Goal: Check status: Check status

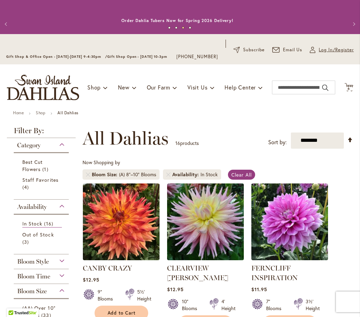
click at [320, 53] on span "Log In/Register" at bounding box center [336, 49] width 35 height 7
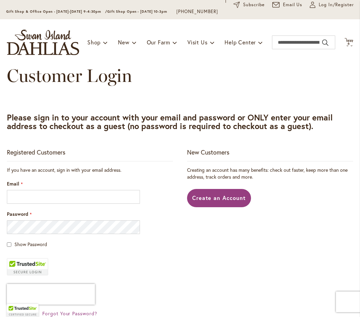
scroll to position [50, 0]
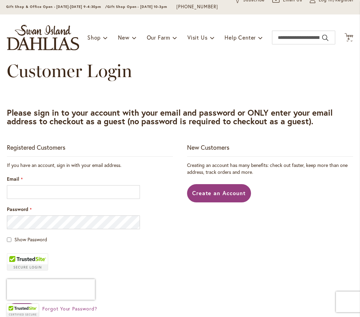
click at [25, 189] on div "Email" at bounding box center [90, 186] width 166 height 23
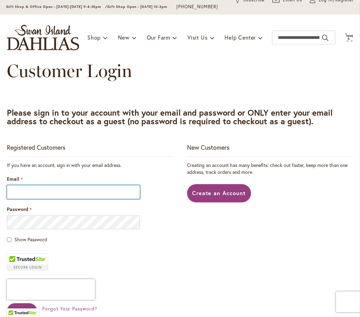
click at [25, 194] on input "Email" at bounding box center [73, 192] width 133 height 14
type input "**********"
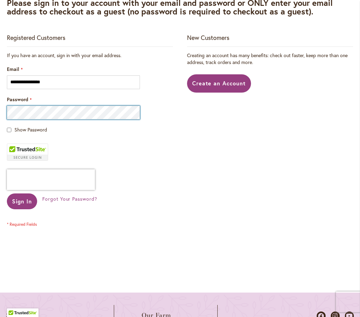
scroll to position [162, 0]
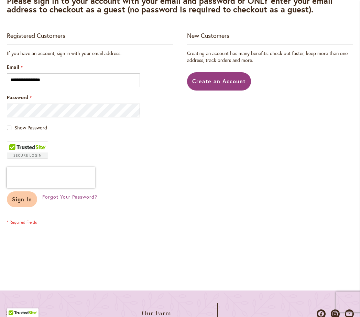
click at [21, 203] on span "Sign In" at bounding box center [22, 198] width 20 height 7
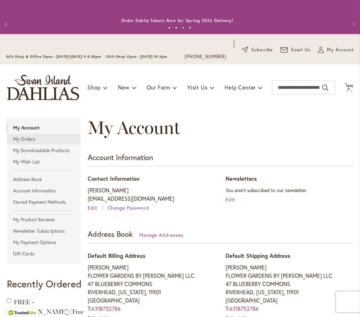
click at [22, 137] on link "My Orders" at bounding box center [44, 139] width 74 height 10
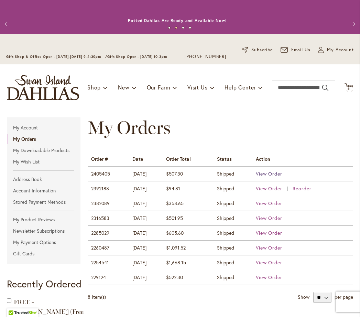
click at [271, 173] on span "View Order" at bounding box center [269, 173] width 27 height 7
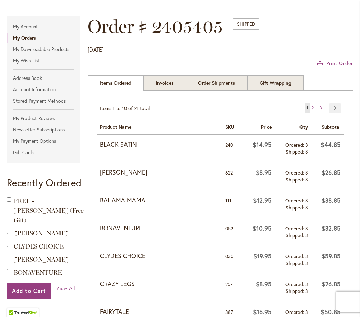
scroll to position [103, 0]
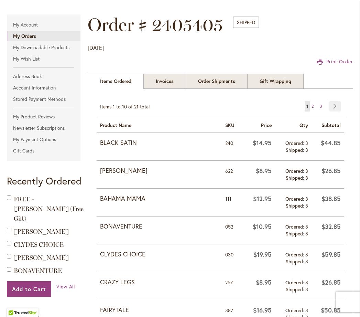
click at [27, 35] on strong "My Orders" at bounding box center [24, 36] width 23 height 7
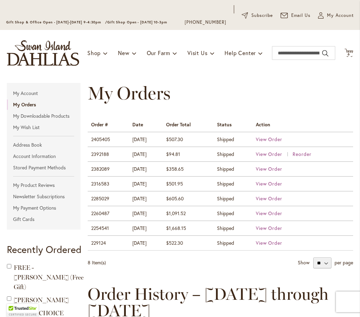
scroll to position [35, 0]
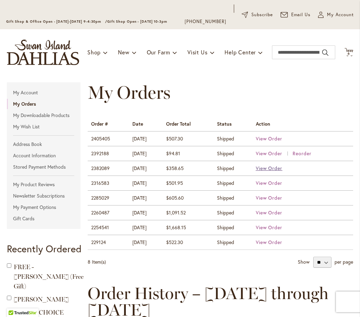
click at [271, 169] on span "View Order" at bounding box center [269, 168] width 27 height 7
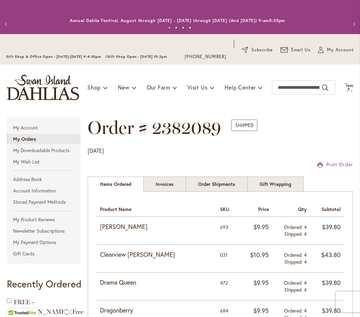
click at [26, 137] on strong "My Orders" at bounding box center [24, 139] width 23 height 7
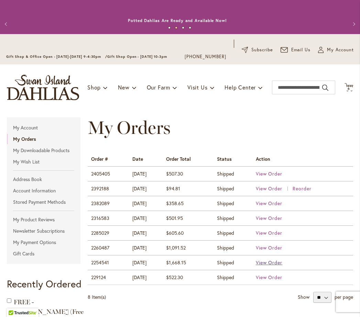
click at [274, 262] on span "View Order" at bounding box center [269, 262] width 27 height 7
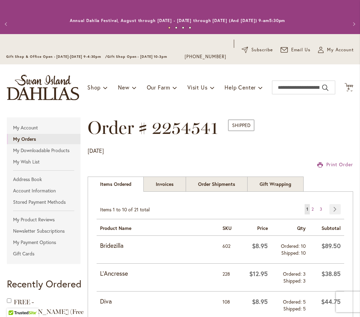
click at [28, 138] on strong "My Orders" at bounding box center [24, 139] width 23 height 7
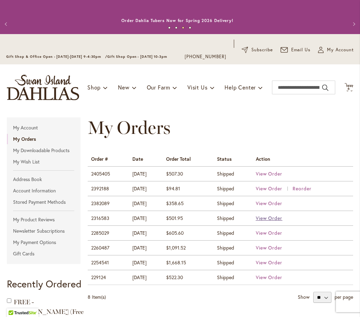
click at [273, 217] on span "View Order" at bounding box center [269, 218] width 27 height 7
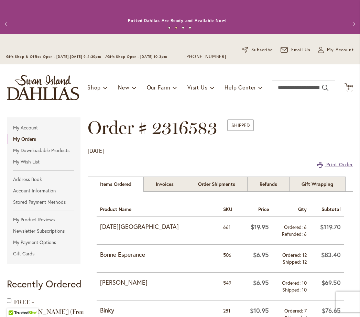
click at [332, 163] on span "Print Order" at bounding box center [340, 164] width 27 height 7
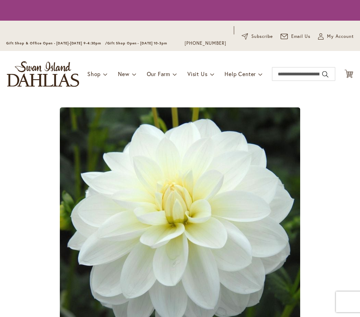
type input "*********"
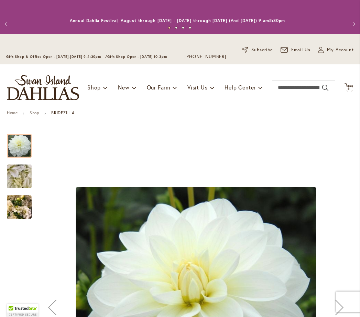
drag, startPoint x: 18, startPoint y: 147, endPoint x: 56, endPoint y: 152, distance: 38.6
click at [56, 152] on div at bounding box center [180, 307] width 347 height 360
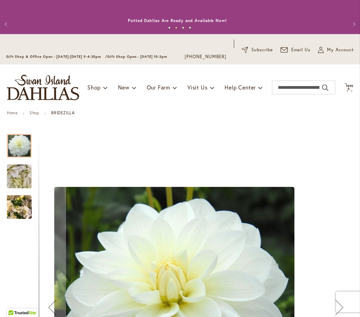
drag, startPoint x: 150, startPoint y: 219, endPoint x: 125, endPoint y: 199, distance: 32.3
click at [125, 199] on img "BRIDEZILLA" at bounding box center [174, 307] width 241 height 241
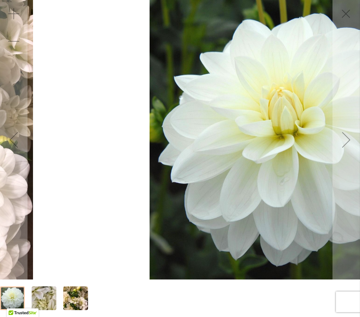
drag, startPoint x: 151, startPoint y: 196, endPoint x: 191, endPoint y: 188, distance: 40.4
click at [214, 193] on img "BRIDEZILLA" at bounding box center [289, 139] width 279 height 279
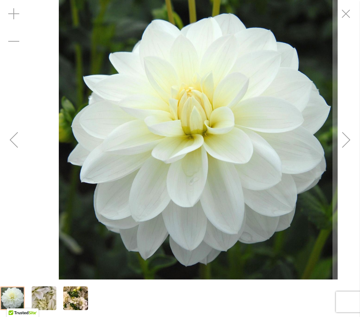
drag, startPoint x: 245, startPoint y: 195, endPoint x: 290, endPoint y: 193, distance: 45.1
click at [303, 195] on img "BRIDEZILLA" at bounding box center [198, 139] width 279 height 279
